Goal: Transaction & Acquisition: Purchase product/service

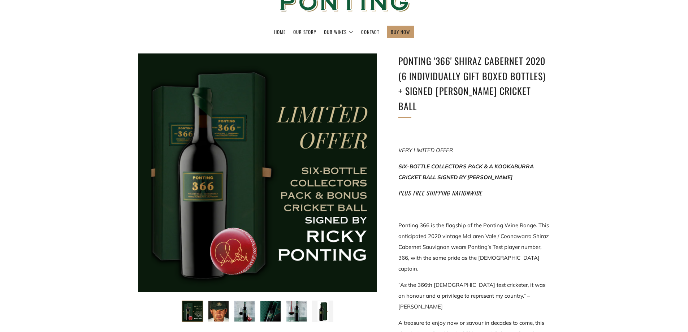
click at [613, 36] on ul "Home Our Story Our Wines The Collection News & Reviews" at bounding box center [344, 32] width 666 height 12
click at [606, 42] on div "Home Our Story Our Wines The Collection News & Reviews Contact 0 )" at bounding box center [344, 34] width 688 height 17
click at [577, 64] on div "Ponting '366' Shiraz Cabernet 2020 (6 individually gift boxed bottles) + SIGNED…" at bounding box center [344, 313] width 688 height 541
click at [573, 58] on div "Ponting '366' Shiraz Cabernet 2020 (6 individually gift boxed bottles) + SIGNED…" at bounding box center [344, 313] width 688 height 541
click at [585, 101] on div "Ponting '366' Shiraz Cabernet 2020 (6 individually gift boxed bottles) + SIGNED…" at bounding box center [344, 313] width 688 height 541
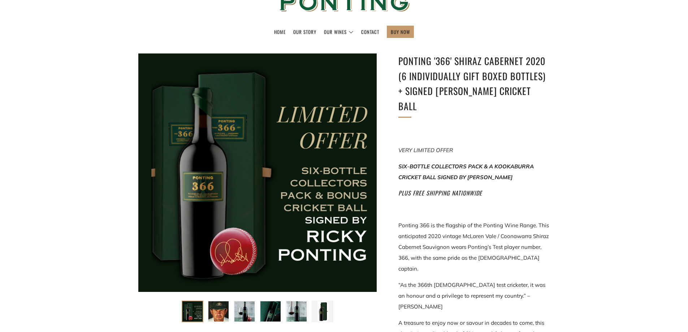
drag, startPoint x: 634, startPoint y: 169, endPoint x: 623, endPoint y: 165, distance: 11.7
click at [633, 168] on div "Ponting '366' Shiraz Cabernet 2020 (6 individually gift boxed bottles) + SIGNED…" at bounding box center [344, 313] width 688 height 541
click at [575, 151] on div "Ponting '366' Shiraz Cabernet 2020 (6 individually gift boxed bottles) + SIGNED…" at bounding box center [344, 313] width 688 height 541
click at [585, 143] on div "Ponting '366' Shiraz Cabernet 2020 (6 individually gift boxed bottles) + SIGNED…" at bounding box center [344, 313] width 688 height 541
click at [583, 160] on div "Ponting '366' Shiraz Cabernet 2020 (6 individually gift boxed bottles) + SIGNED…" at bounding box center [344, 313] width 688 height 541
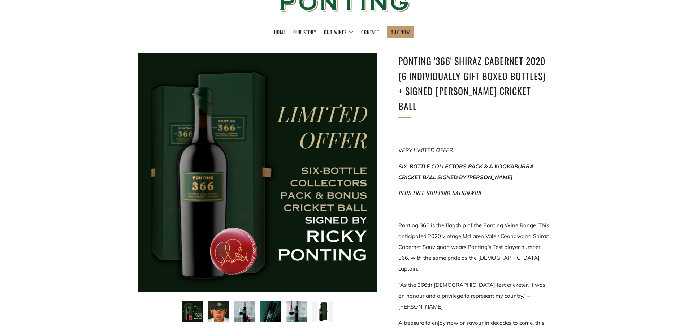
drag, startPoint x: 599, startPoint y: 121, endPoint x: 598, endPoint y: 125, distance: 4.5
click at [600, 123] on div "Ponting '366' Shiraz Cabernet 2020 (6 individually gift boxed bottles) + SIGNED…" at bounding box center [344, 313] width 688 height 541
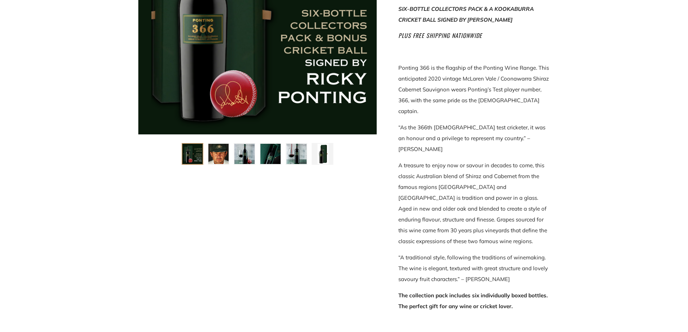
scroll to position [181, 0]
